Goal: Find specific page/section: Find specific page/section

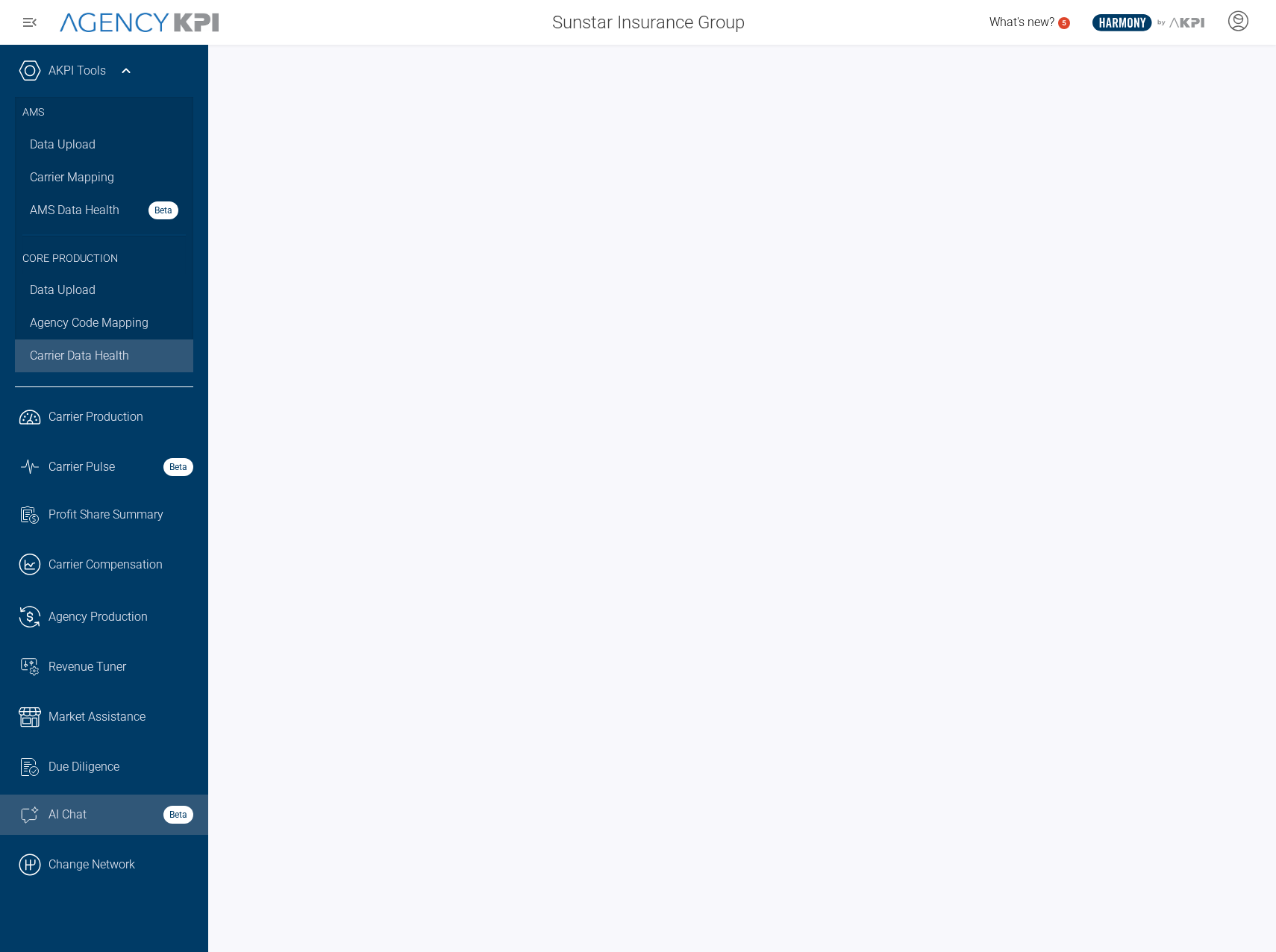
drag, startPoint x: 108, startPoint y: 844, endPoint x: 123, endPoint y: 812, distance: 35.3
click at [108, 844] on link ".cls-1{fill:none;stroke:#000;stroke-linecap:round;stroke-linejoin:round;stroke-…" at bounding box center [104, 864] width 208 height 45
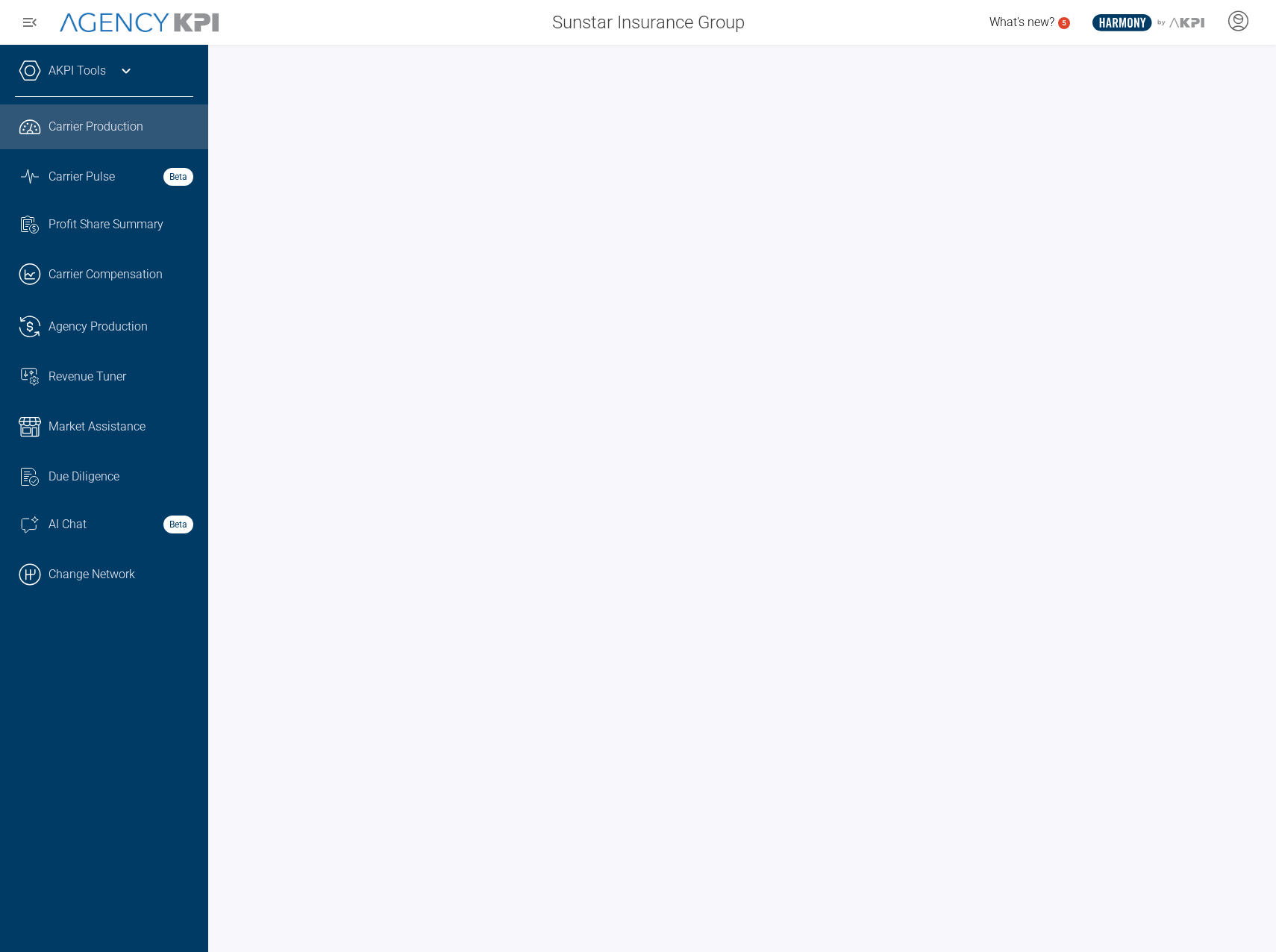
drag, startPoint x: 122, startPoint y: 575, endPoint x: 253, endPoint y: 446, distance: 183.9
click at [121, 575] on link ".cls-1{fill:none;stroke:#000;stroke-linecap:round;stroke-linejoin:round;stroke-…" at bounding box center [104, 574] width 208 height 45
